Goal: Task Accomplishment & Management: Manage account settings

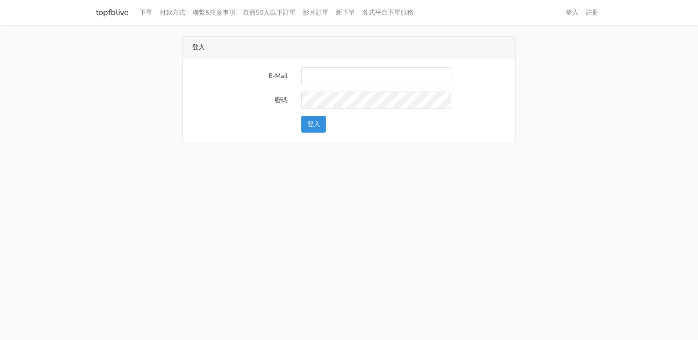
type input "lillianokada@yahoo.com.tw"
click at [316, 122] on button "登入" at bounding box center [313, 124] width 25 height 17
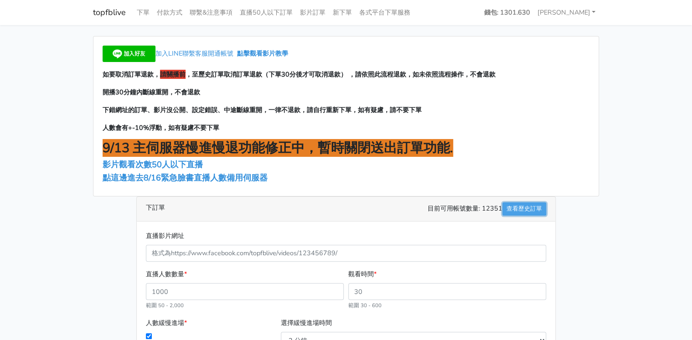
click at [515, 212] on link "查看歷史訂單" at bounding box center [524, 208] width 44 height 13
click at [185, 174] on span "點這邊進去8/16緊急臉書直播人數備用伺服器" at bounding box center [185, 177] width 165 height 11
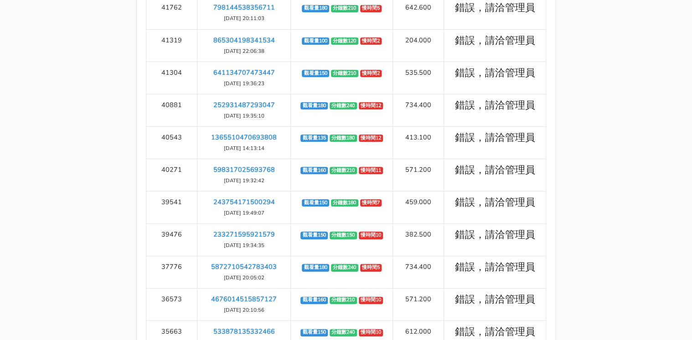
scroll to position [286, 0]
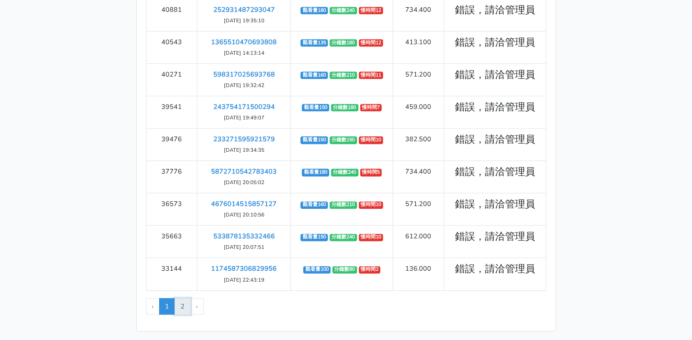
click at [182, 303] on link "2" at bounding box center [183, 306] width 16 height 16
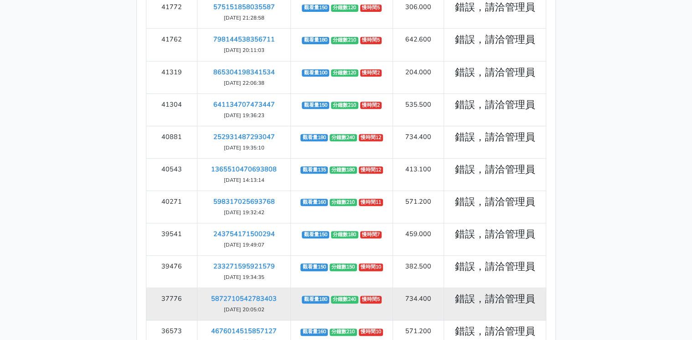
scroll to position [140, 0]
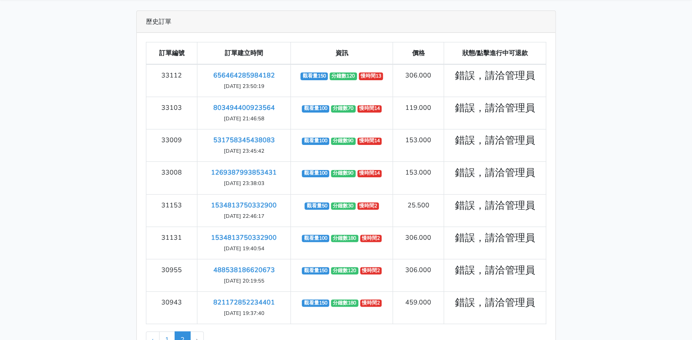
scroll to position [60, 0]
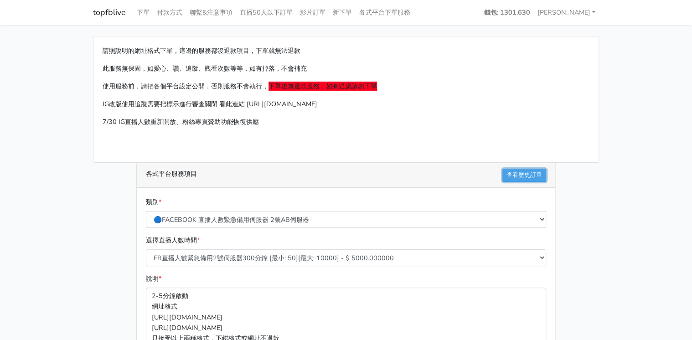
click at [538, 176] on link "查看歷史訂單" at bounding box center [524, 175] width 44 height 13
